Goal: Information Seeking & Learning: Learn about a topic

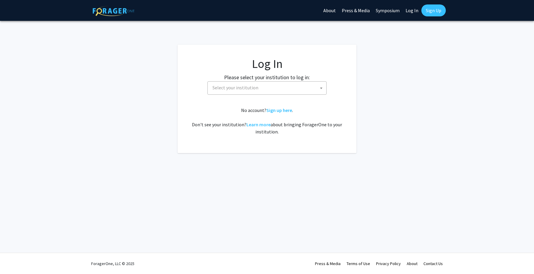
select select
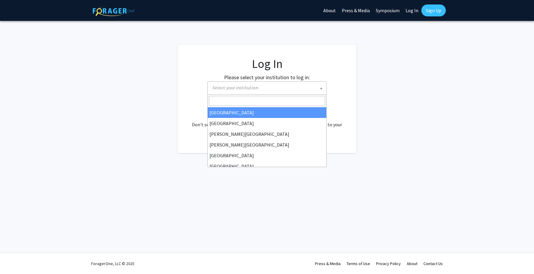
click at [307, 86] on span "Select your institution" at bounding box center [268, 88] width 116 height 12
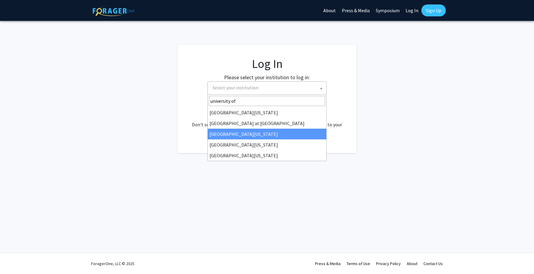
type input "university of"
select select "13"
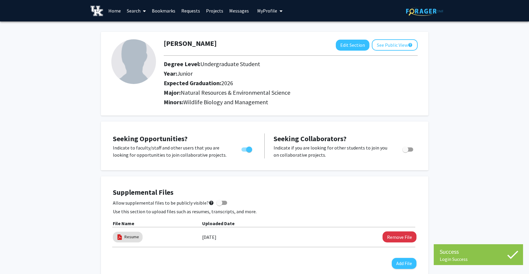
click at [121, 14] on link "Home" at bounding box center [114, 10] width 18 height 21
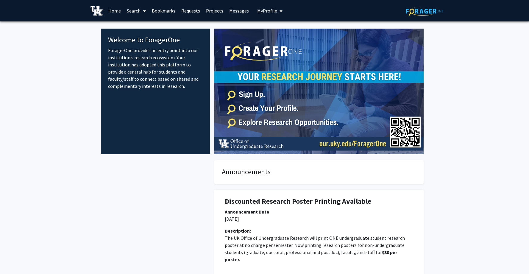
click at [140, 10] on link "Search" at bounding box center [136, 10] width 25 height 21
click at [155, 28] on span "Faculty/Staff" at bounding box center [146, 27] width 44 height 12
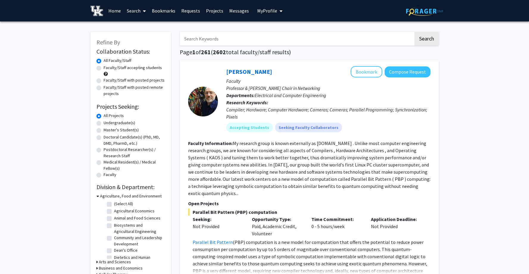
click at [266, 43] on input "Search Keywords" at bounding box center [297, 39] width 234 height 14
click at [266, 39] on input "Search Keywords" at bounding box center [297, 39] width 234 height 14
type input "psychology"
click at [432, 36] on button "Search" at bounding box center [426, 39] width 24 height 14
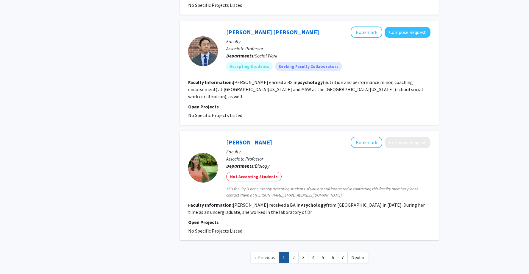
scroll to position [932, 0]
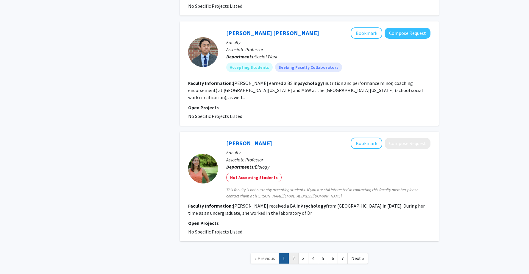
click at [295, 253] on link "2" at bounding box center [294, 258] width 10 height 10
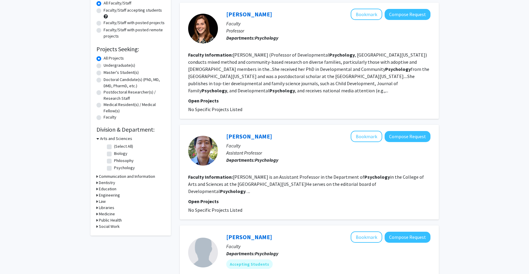
scroll to position [57, 0]
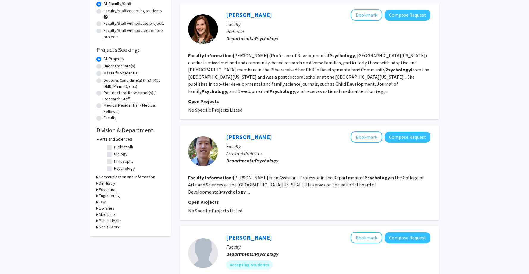
click at [114, 170] on label "Psychology" at bounding box center [124, 168] width 21 height 6
click at [114, 169] on input "Psychology" at bounding box center [116, 167] width 4 height 4
checkbox input "true"
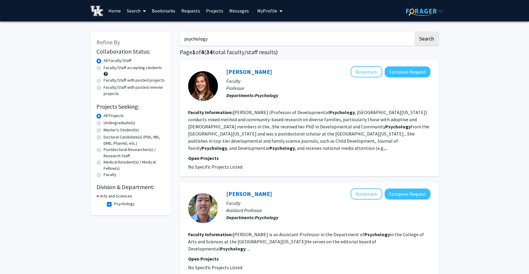
click at [104, 124] on label "Undergraduate(s)" at bounding box center [120, 123] width 32 height 6
click at [104, 124] on input "Undergraduate(s)" at bounding box center [106, 122] width 4 height 4
radio input "true"
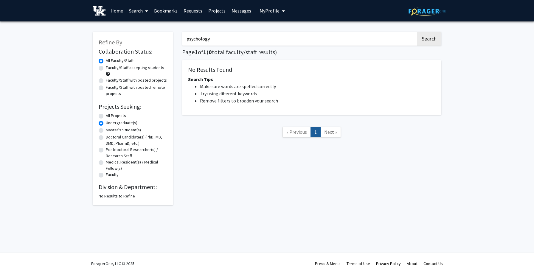
click at [106, 114] on label "All Projects" at bounding box center [116, 116] width 20 height 6
click at [106, 114] on input "All Projects" at bounding box center [108, 115] width 4 height 4
radio input "true"
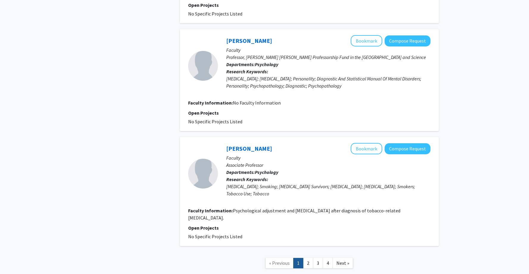
scroll to position [987, 0]
click at [312, 257] on link "2" at bounding box center [308, 262] width 10 height 10
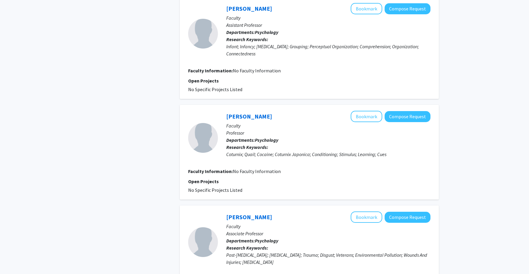
scroll to position [895, 0]
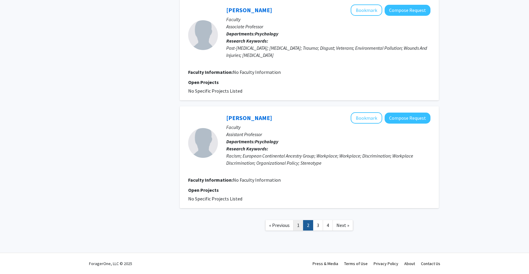
click at [300, 228] on link "1" at bounding box center [298, 225] width 10 height 10
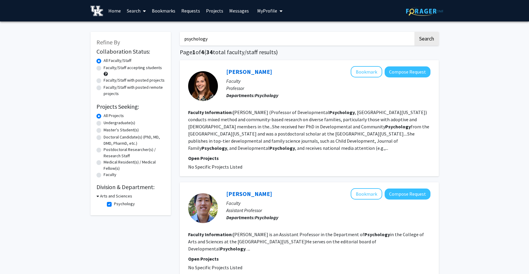
click at [132, 72] on div "Faculty/Staff accepting students" at bounding box center [130, 71] width 68 height 13
click at [134, 68] on label "Faculty/Staff accepting students" at bounding box center [133, 68] width 58 height 6
click at [107, 68] on input "Faculty/Staff accepting students" at bounding box center [106, 67] width 4 height 4
radio input "true"
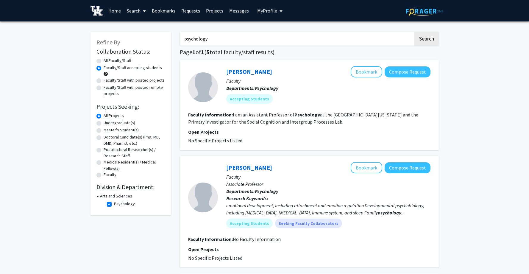
click at [152, 80] on label "Faculty/Staff with posted projects" at bounding box center [134, 80] width 61 height 6
click at [107, 80] on input "Faculty/Staff with posted projects" at bounding box center [106, 79] width 4 height 4
radio input "true"
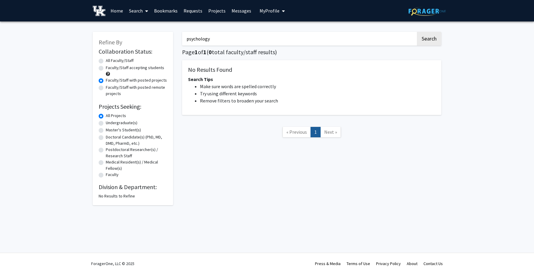
click at [122, 60] on label "All Faculty/Staff" at bounding box center [120, 60] width 28 height 6
click at [110, 60] on input "All Faculty/Staff" at bounding box center [108, 59] width 4 height 4
radio input "true"
